Goal: Navigation & Orientation: Find specific page/section

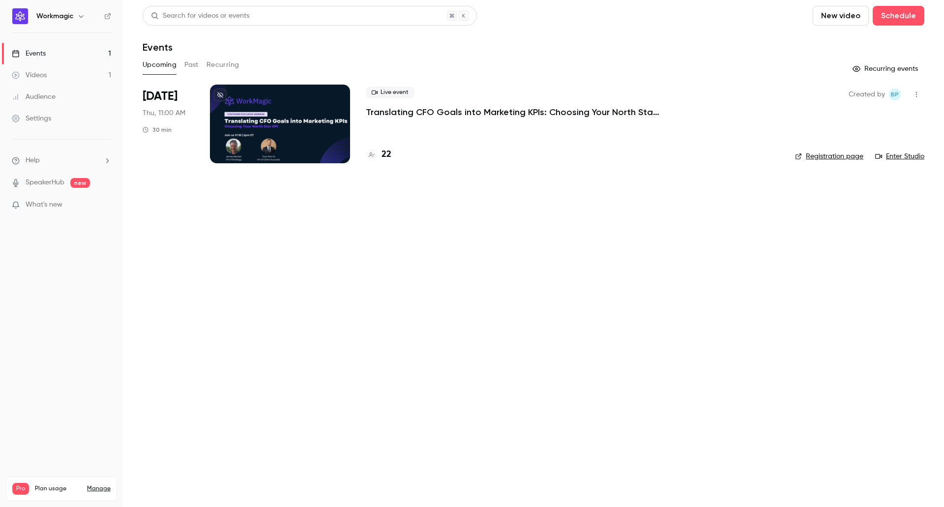
click at [552, 238] on main "Search for videos or events New video Schedule Events Upcoming Past Recurring R…" at bounding box center [533, 253] width 821 height 507
click at [87, 54] on link "Events 1" at bounding box center [61, 54] width 123 height 22
